Goal: Task Accomplishment & Management: Use online tool/utility

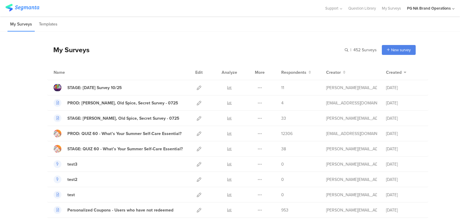
click at [341, 57] on div "My Surveys | 452 Surveys New survey Start from scratch Choose from templates" at bounding box center [231, 50] width 369 height 24
click at [346, 49] on input "text" at bounding box center [335, 50] width 84 height 10
type input "data"
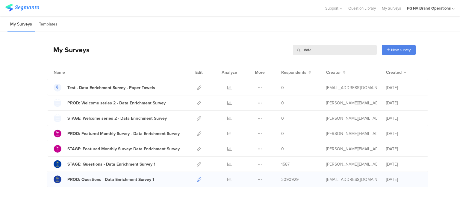
click at [198, 179] on icon at bounding box center [199, 179] width 4 height 4
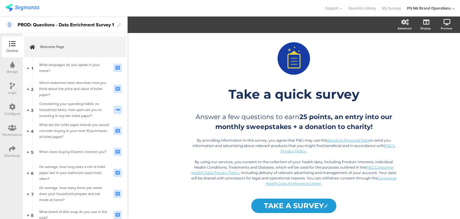
click at [5, 108] on div "Configure" at bounding box center [12, 109] width 21 height 21
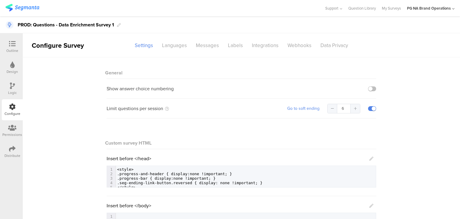
click at [258, 52] on sg-section-page-header "Configure Survey Settings Languages Messages Labels Integrations Webhooks Data …" at bounding box center [242, 45] width 438 height 24
click at [257, 45] on div "Integrations" at bounding box center [266, 45] width 36 height 10
